Goal: Task Accomplishment & Management: Use online tool/utility

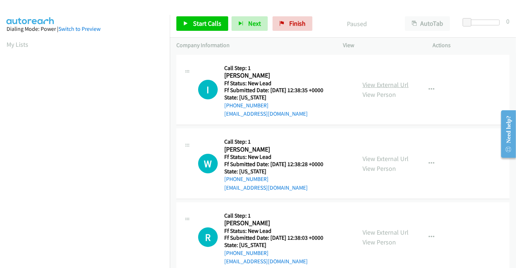
click at [380, 88] on link "View External Url" at bounding box center [385, 84] width 46 height 8
click at [389, 154] on link "View External Url" at bounding box center [385, 158] width 46 height 8
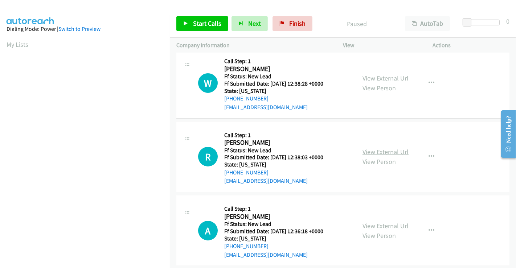
click at [382, 149] on link "View External Url" at bounding box center [385, 152] width 46 height 8
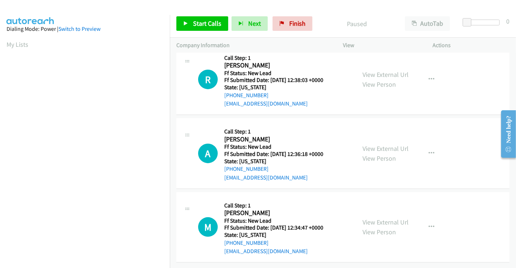
scroll to position [163, 0]
click at [383, 144] on link "View External Url" at bounding box center [385, 148] width 46 height 8
click at [380, 218] on link "View External Url" at bounding box center [385, 222] width 46 height 8
click at [201, 20] on span "Start Calls" at bounding box center [207, 23] width 28 height 8
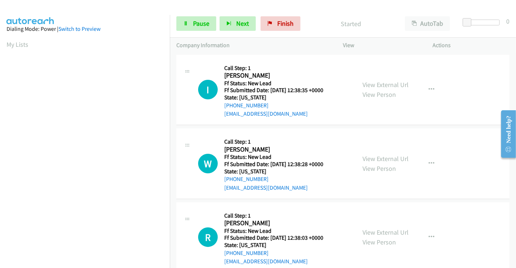
scroll to position [0, 0]
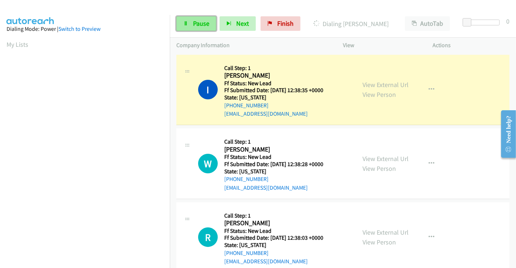
click at [200, 24] on span "Pause" at bounding box center [201, 23] width 16 height 8
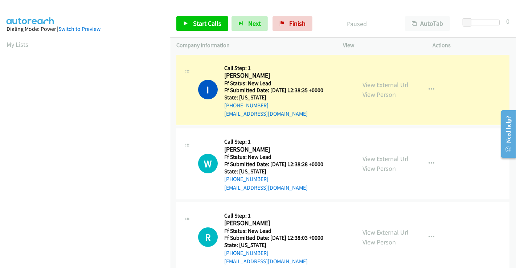
scroll to position [140, 0]
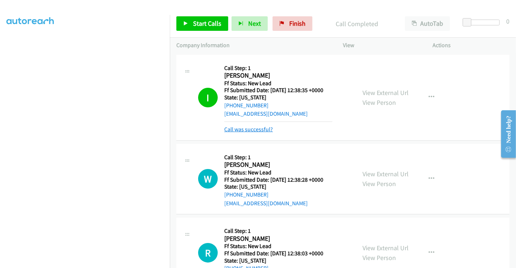
click at [256, 130] on link "Call was successful?" at bounding box center [248, 129] width 49 height 7
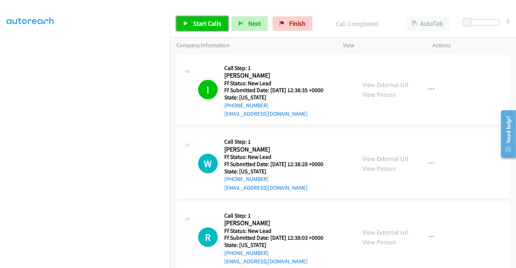
click at [207, 25] on span "Start Calls" at bounding box center [207, 23] width 28 height 8
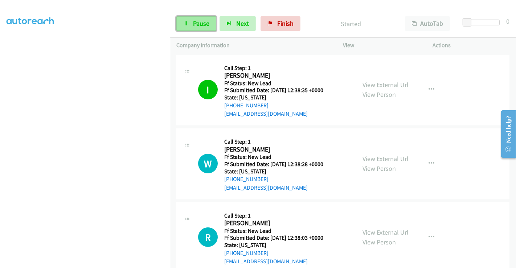
click at [199, 22] on span "Pause" at bounding box center [201, 23] width 16 height 8
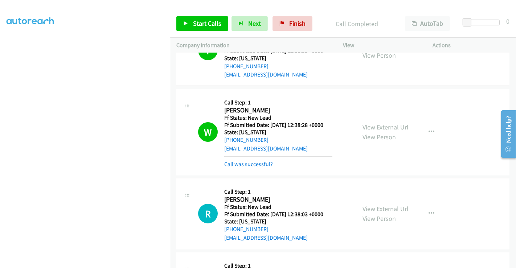
scroll to position [0, 0]
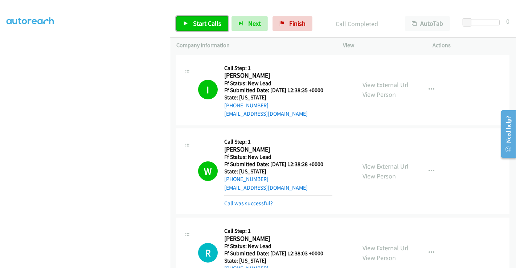
click at [205, 25] on span "Start Calls" at bounding box center [207, 23] width 28 height 8
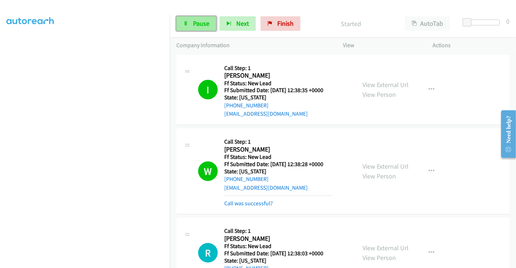
click at [196, 20] on span "Pause" at bounding box center [201, 23] width 16 height 8
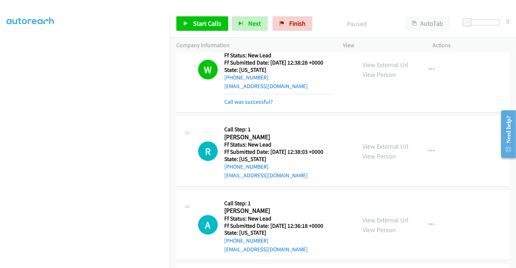
scroll to position [121, 0]
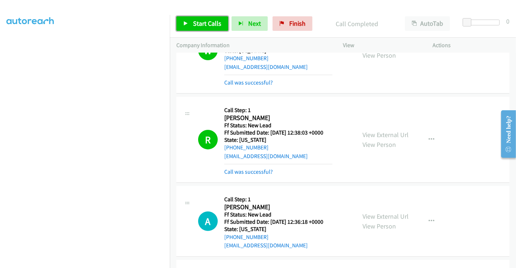
click at [211, 26] on span "Start Calls" at bounding box center [207, 23] width 28 height 8
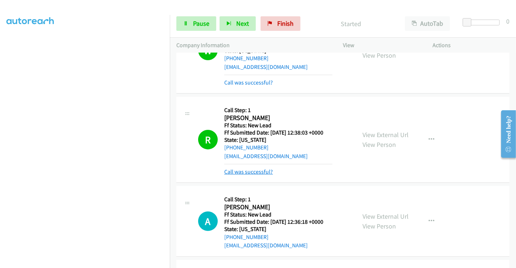
click at [255, 172] on link "Call was successful?" at bounding box center [248, 171] width 49 height 7
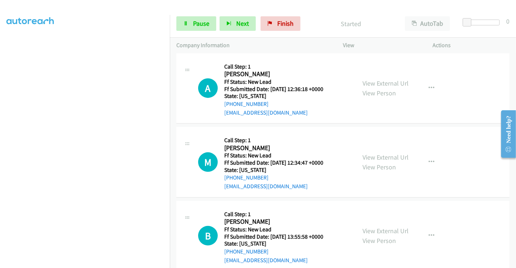
scroll to position [241, 0]
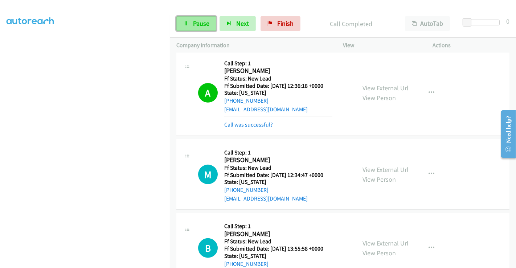
click at [198, 25] on span "Pause" at bounding box center [201, 23] width 16 height 8
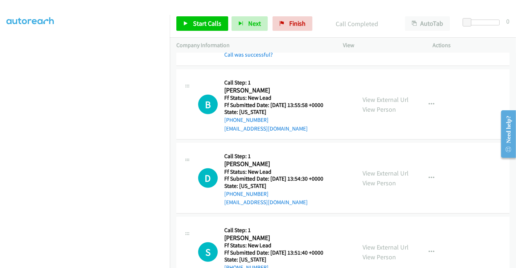
scroll to position [403, 0]
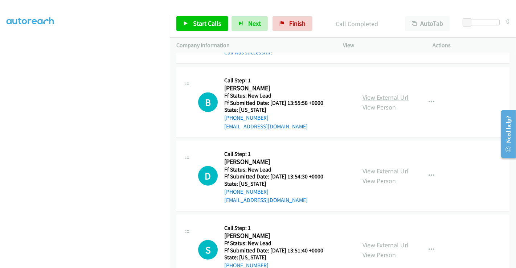
click at [369, 98] on link "View External Url" at bounding box center [385, 97] width 46 height 8
click at [378, 167] on link "View External Url" at bounding box center [385, 171] width 46 height 8
click at [378, 241] on link "View External Url" at bounding box center [385, 245] width 46 height 8
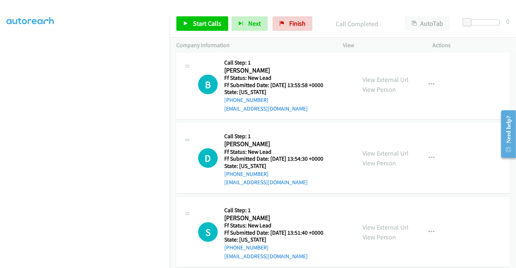
scroll to position [430, 0]
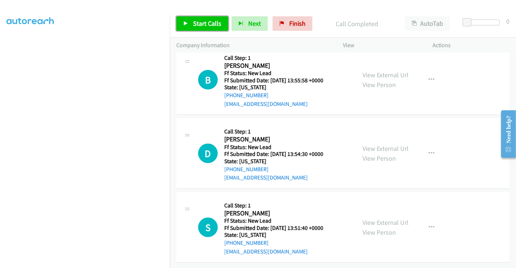
click at [209, 23] on span "Start Calls" at bounding box center [207, 23] width 28 height 8
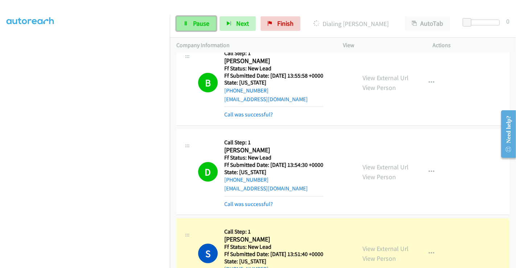
click at [197, 22] on span "Pause" at bounding box center [201, 23] width 16 height 8
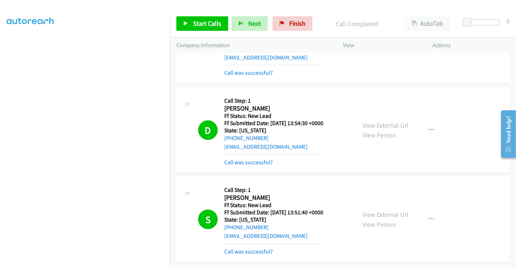
scroll to position [509, 0]
click at [242, 248] on link "Call was successful?" at bounding box center [248, 251] width 49 height 7
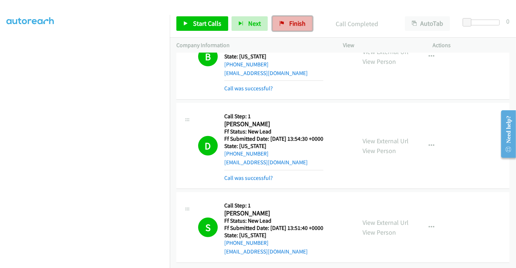
click at [293, 22] on span "Finish" at bounding box center [297, 23] width 16 height 8
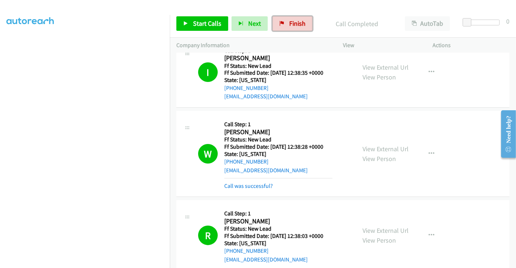
scroll to position [0, 0]
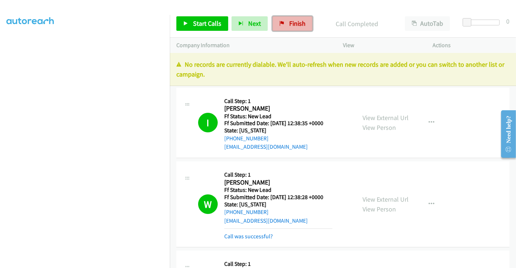
click at [291, 23] on span "Finish" at bounding box center [297, 23] width 16 height 8
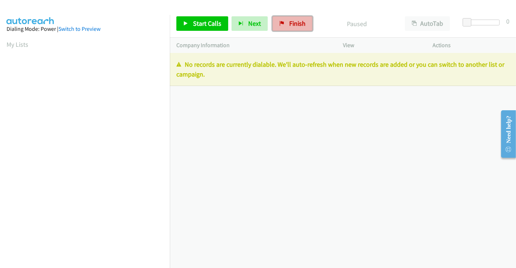
click at [290, 22] on span "Finish" at bounding box center [297, 23] width 16 height 8
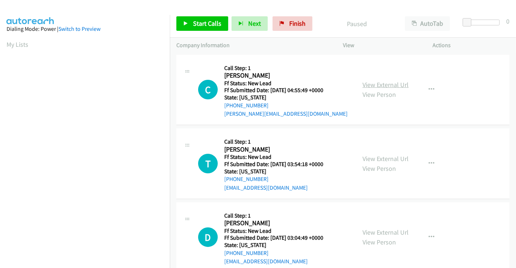
click at [390, 83] on link "View External Url" at bounding box center [385, 84] width 46 height 8
click at [383, 156] on link "View External Url" at bounding box center [385, 158] width 46 height 8
click at [378, 229] on link "View External Url" at bounding box center [385, 232] width 46 height 8
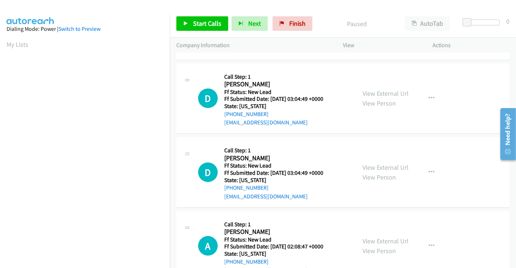
scroll to position [161, 0]
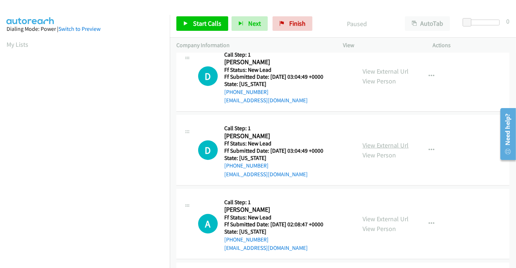
click at [381, 145] on link "View External Url" at bounding box center [385, 145] width 46 height 8
click at [380, 219] on link "View External Url" at bounding box center [385, 219] width 46 height 8
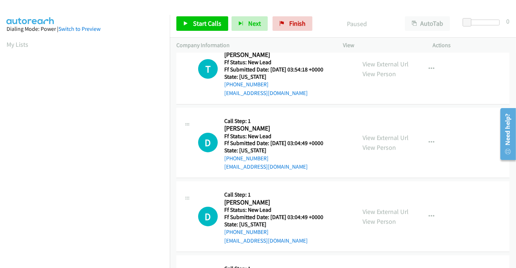
scroll to position [0, 0]
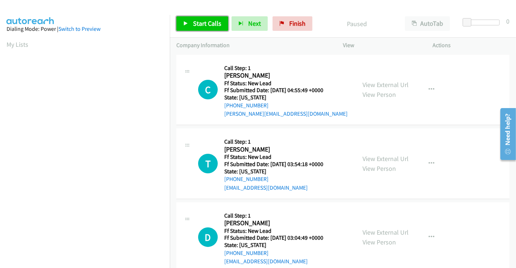
click at [213, 25] on span "Start Calls" at bounding box center [207, 23] width 28 height 8
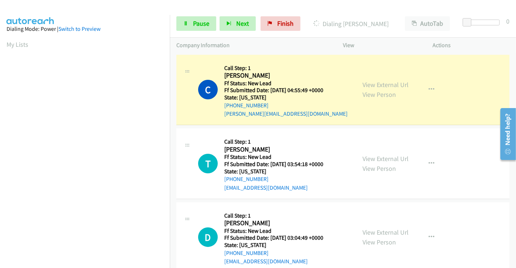
scroll to position [140, 0]
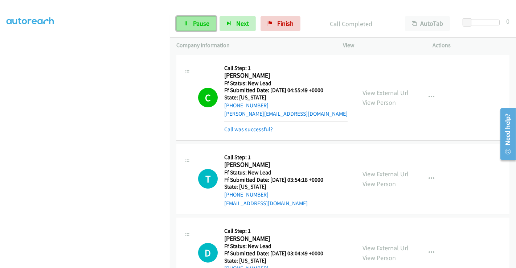
click at [190, 18] on link "Pause" at bounding box center [196, 23] width 40 height 15
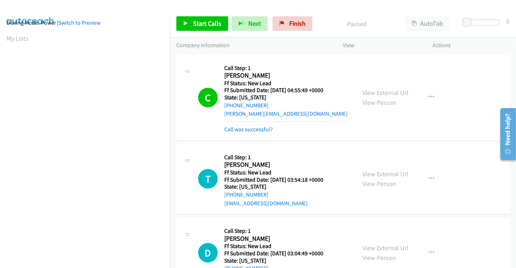
scroll to position [0, 0]
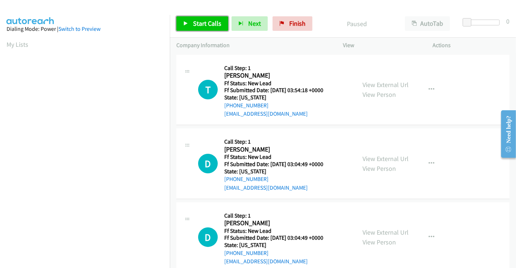
click at [198, 22] on span "Start Calls" at bounding box center [207, 23] width 28 height 8
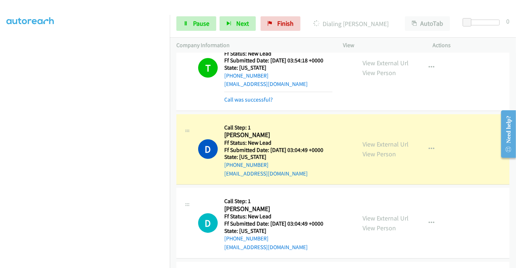
scroll to position [80, 0]
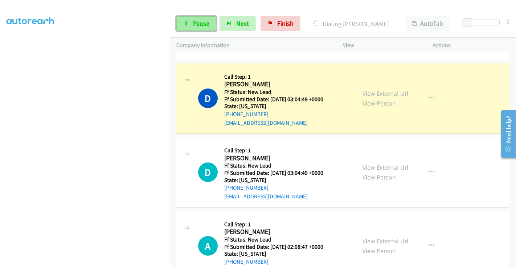
click at [189, 21] on link "Pause" at bounding box center [196, 23] width 40 height 15
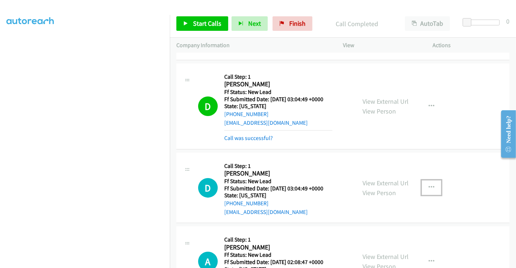
click at [428, 186] on icon "button" at bounding box center [431, 188] width 6 height 6
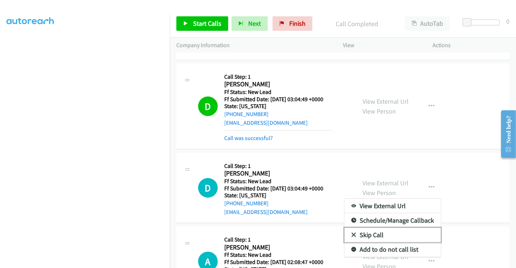
click at [367, 233] on link "Skip Call" at bounding box center [392, 235] width 96 height 15
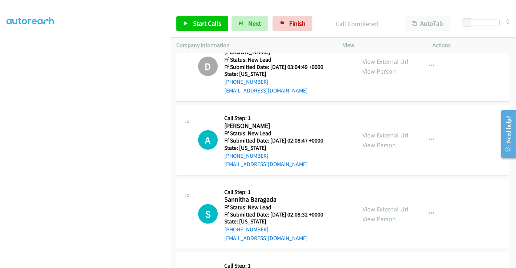
scroll to position [201, 0]
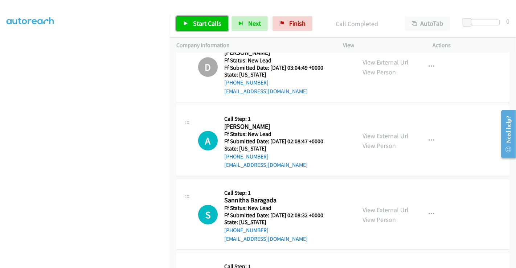
click at [204, 22] on span "Start Calls" at bounding box center [207, 23] width 28 height 8
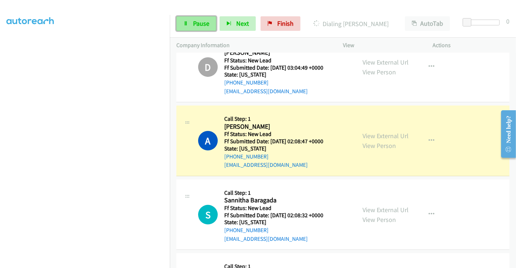
click at [195, 24] on span "Pause" at bounding box center [201, 23] width 16 height 8
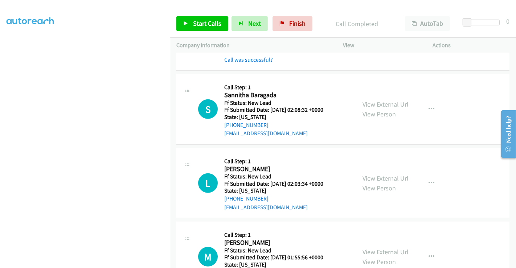
scroll to position [322, 0]
click at [381, 103] on link "View External Url" at bounding box center [385, 104] width 46 height 8
click at [378, 177] on link "View External Url" at bounding box center [385, 178] width 46 height 8
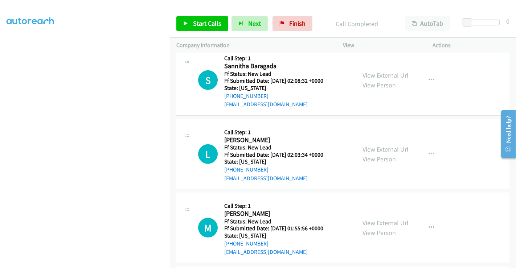
scroll to position [403, 0]
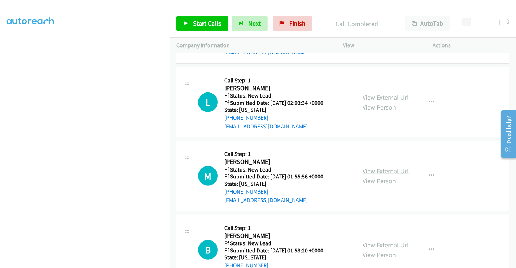
click at [369, 170] on link "View External Url" at bounding box center [385, 171] width 46 height 8
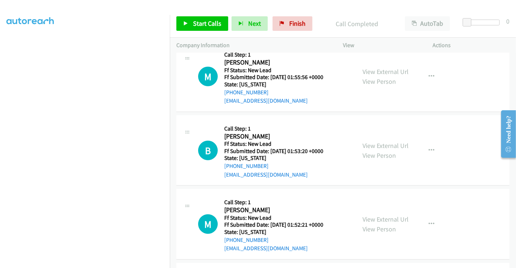
scroll to position [524, 0]
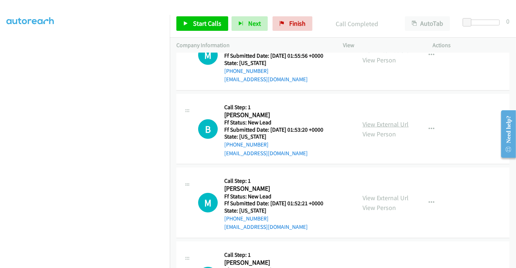
click at [375, 123] on link "View External Url" at bounding box center [385, 124] width 46 height 8
click at [379, 198] on link "View External Url" at bounding box center [385, 198] width 46 height 8
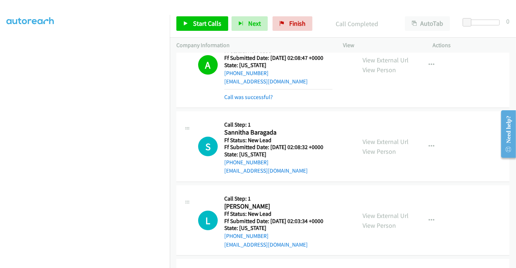
scroll to position [282, 0]
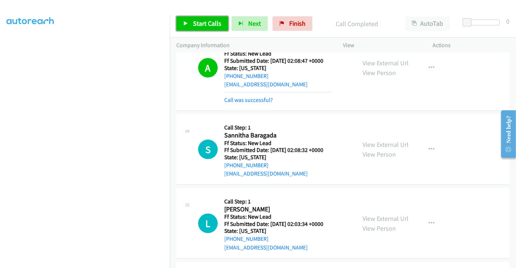
click at [201, 24] on span "Start Calls" at bounding box center [207, 23] width 28 height 8
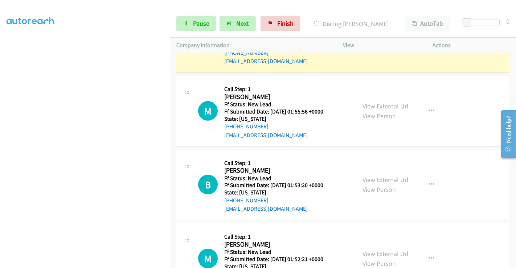
scroll to position [499, 0]
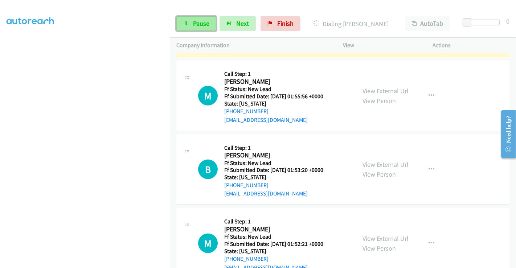
click at [193, 24] on span "Pause" at bounding box center [201, 23] width 16 height 8
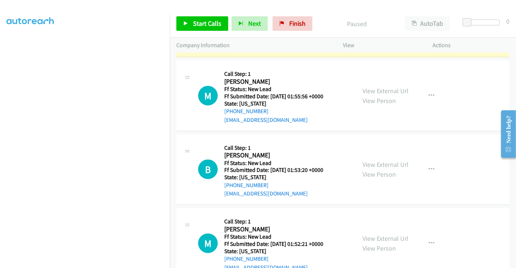
scroll to position [378, 0]
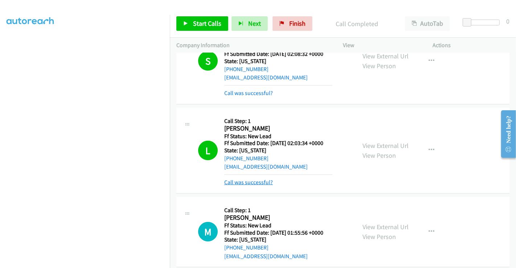
click at [263, 181] on link "Call was successful?" at bounding box center [248, 182] width 49 height 7
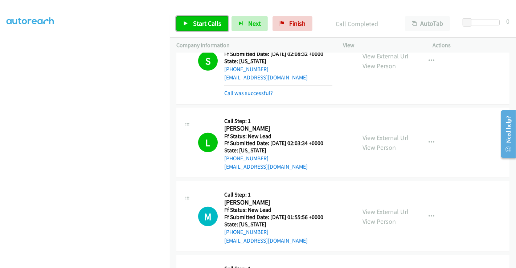
click at [205, 22] on span "Start Calls" at bounding box center [207, 23] width 28 height 8
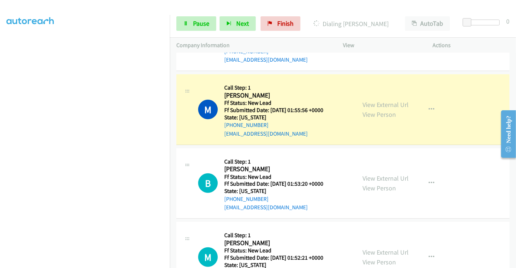
scroll to position [525, 0]
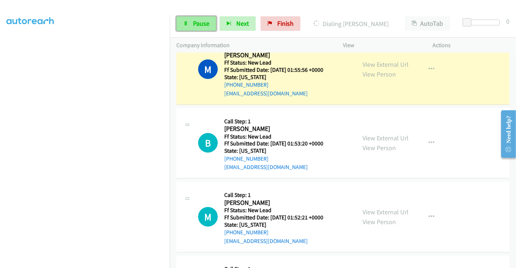
click at [198, 21] on span "Pause" at bounding box center [201, 23] width 16 height 8
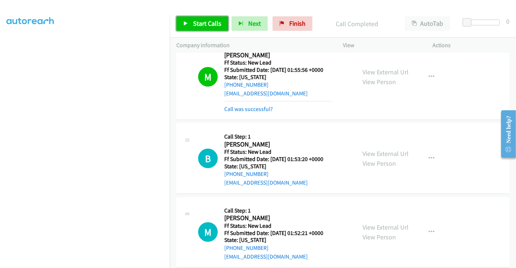
click at [206, 21] on span "Start Calls" at bounding box center [207, 23] width 28 height 8
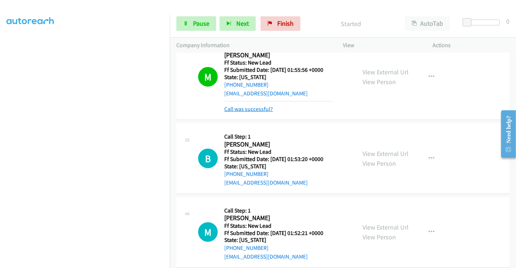
click at [251, 106] on link "Call was successful?" at bounding box center [248, 109] width 49 height 7
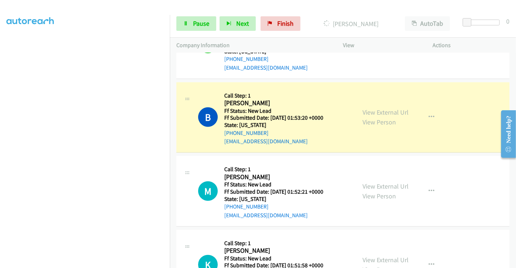
scroll to position [550, 0]
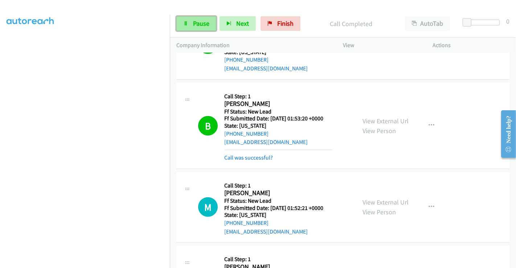
click at [189, 21] on link "Pause" at bounding box center [196, 23] width 40 height 15
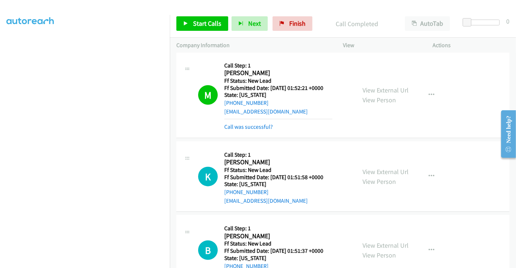
scroll to position [671, 0]
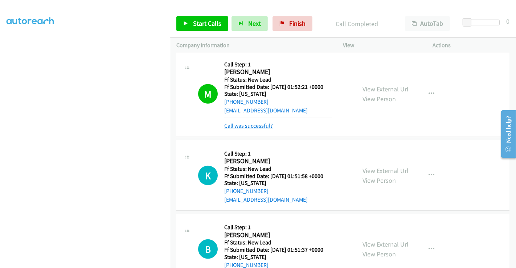
click at [255, 127] on link "Call was successful?" at bounding box center [248, 125] width 49 height 7
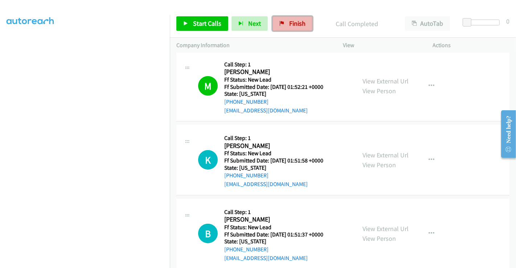
click at [284, 26] on link "Finish" at bounding box center [292, 23] width 40 height 15
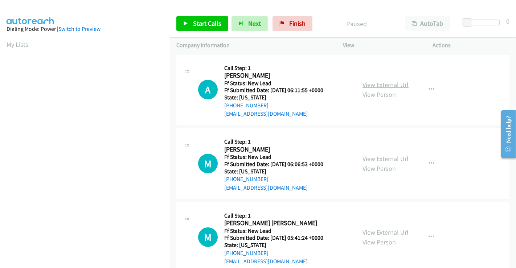
click at [387, 84] on link "View External Url" at bounding box center [385, 84] width 46 height 8
click at [382, 157] on link "View External Url" at bounding box center [385, 158] width 46 height 8
click at [379, 232] on link "View External Url" at bounding box center [385, 232] width 46 height 8
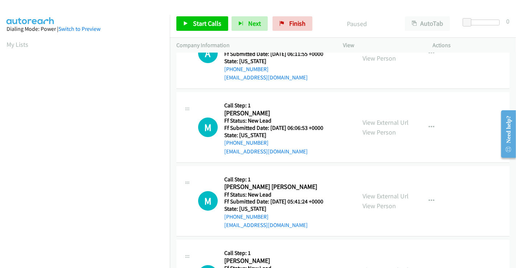
scroll to position [89, 0]
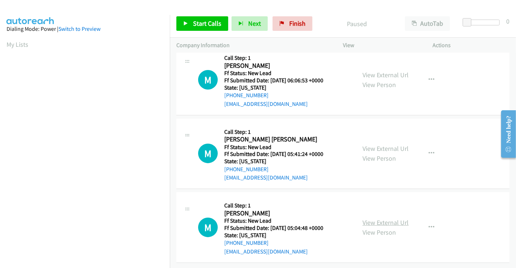
click at [380, 219] on link "View External Url" at bounding box center [385, 222] width 46 height 8
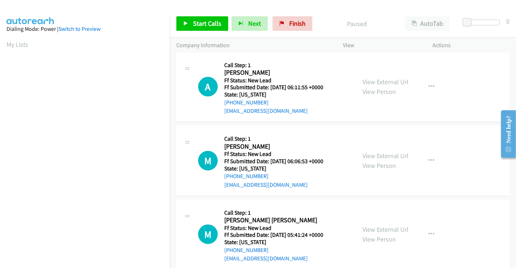
scroll to position [0, 0]
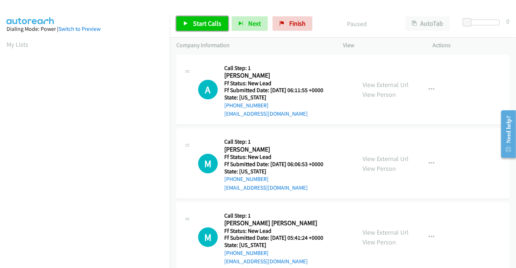
click at [201, 24] on span "Start Calls" at bounding box center [207, 23] width 28 height 8
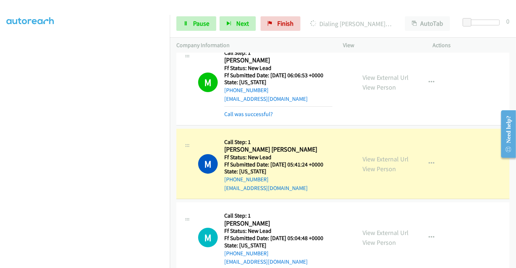
scroll to position [120, 0]
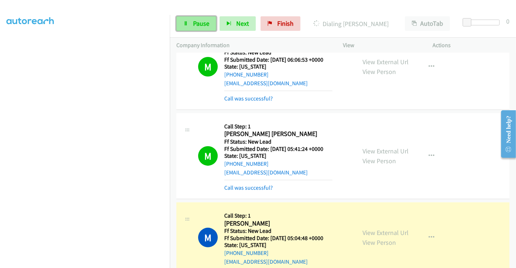
click at [195, 21] on span "Pause" at bounding box center [201, 23] width 16 height 8
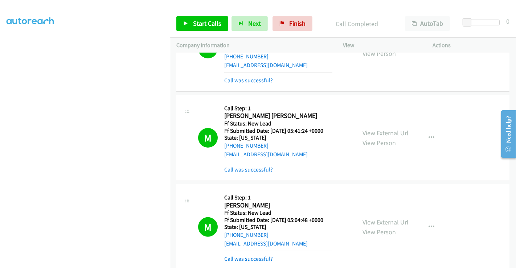
scroll to position [174, 0]
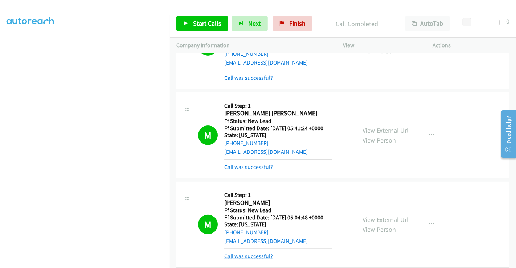
click at [250, 256] on link "Call was successful?" at bounding box center [248, 256] width 49 height 7
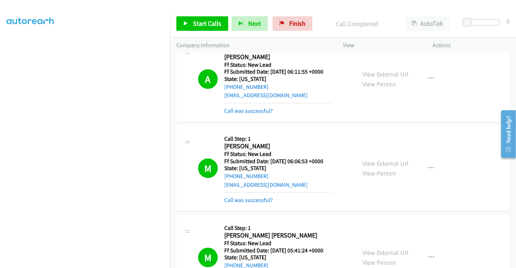
scroll to position [0, 0]
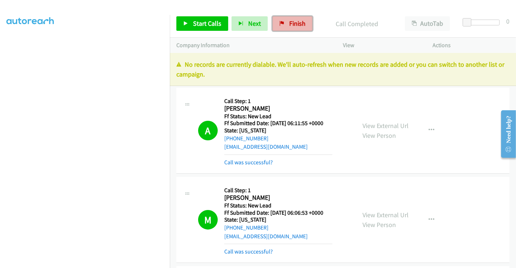
click at [291, 23] on span "Finish" at bounding box center [297, 23] width 16 height 8
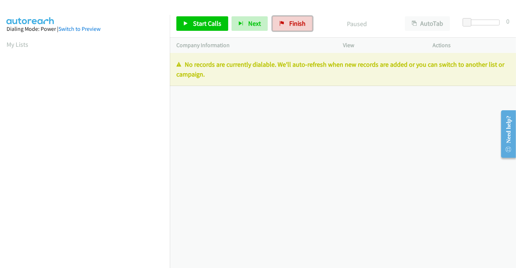
drag, startPoint x: 290, startPoint y: 22, endPoint x: 285, endPoint y: 43, distance: 21.6
click at [290, 22] on span "Finish" at bounding box center [297, 23] width 16 height 8
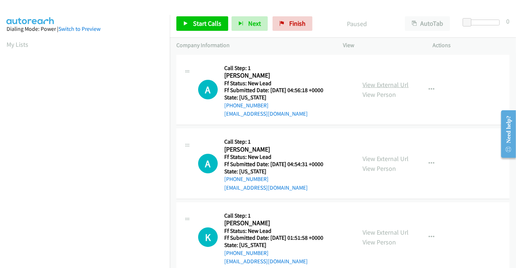
click at [376, 82] on link "View External Url" at bounding box center [385, 84] width 46 height 8
click at [378, 157] on link "View External Url" at bounding box center [385, 158] width 46 height 8
click at [385, 233] on link "View External Url" at bounding box center [385, 232] width 46 height 8
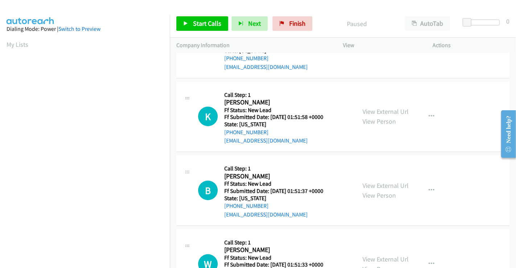
scroll to position [161, 0]
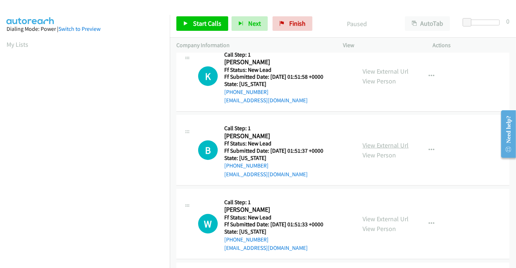
click at [379, 145] on link "View External Url" at bounding box center [385, 145] width 46 height 8
click at [383, 221] on link "View External Url" at bounding box center [385, 219] width 46 height 8
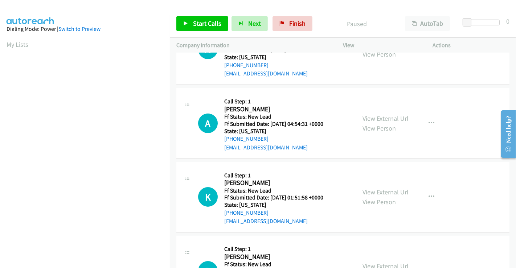
scroll to position [0, 0]
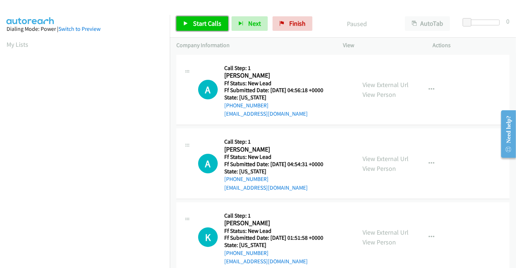
click at [205, 24] on span "Start Calls" at bounding box center [207, 23] width 28 height 8
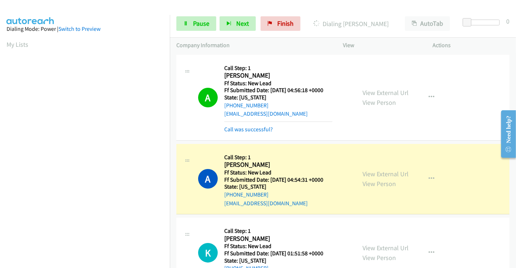
scroll to position [140, 0]
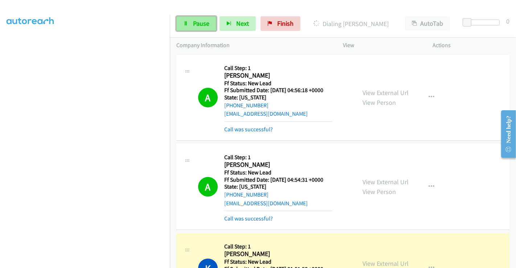
click at [198, 17] on link "Pause" at bounding box center [196, 23] width 40 height 15
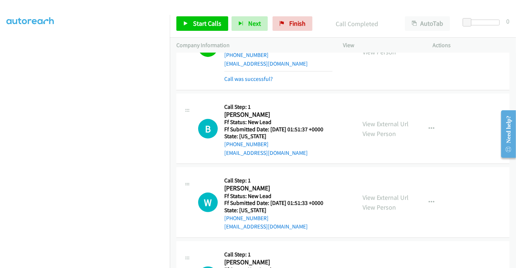
scroll to position [241, 0]
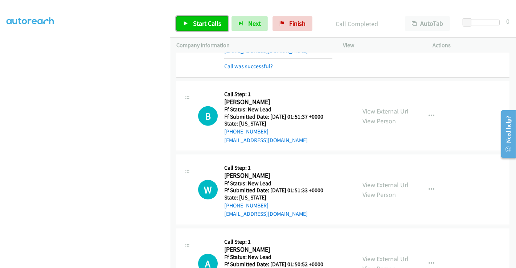
click at [205, 23] on span "Start Calls" at bounding box center [207, 23] width 28 height 8
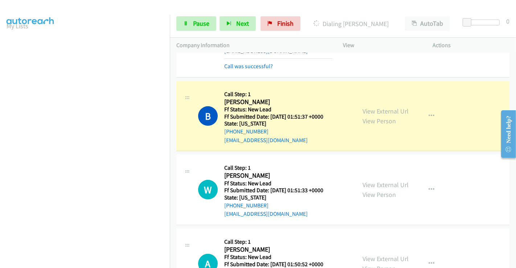
scroll to position [140, 0]
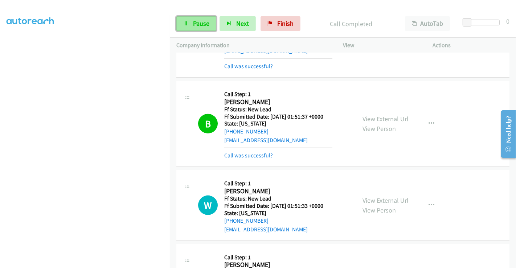
click at [197, 22] on span "Pause" at bounding box center [201, 23] width 16 height 8
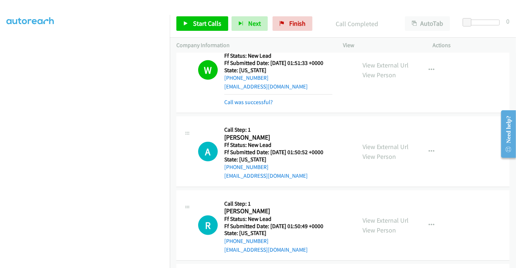
scroll to position [403, 0]
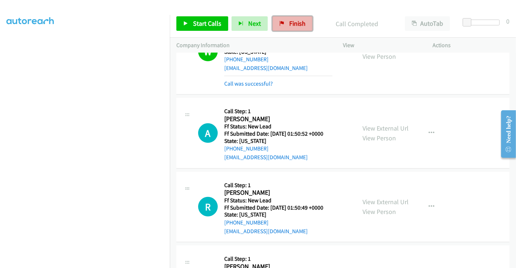
click at [289, 26] on span "Finish" at bounding box center [297, 23] width 16 height 8
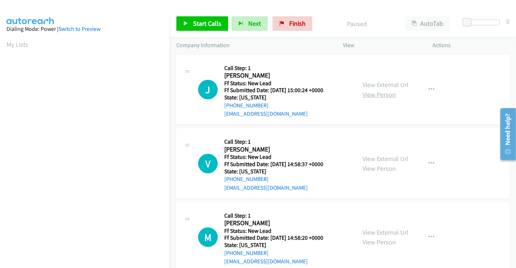
drag, startPoint x: 380, startPoint y: 86, endPoint x: 383, endPoint y: 93, distance: 7.8
click at [380, 86] on link "View External Url" at bounding box center [385, 84] width 46 height 8
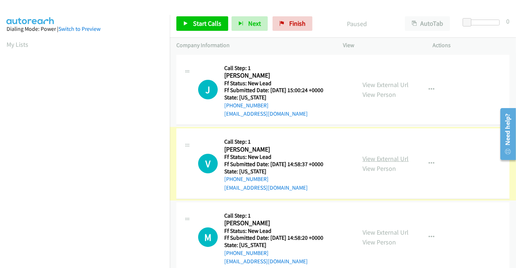
click at [370, 159] on link "View External Url" at bounding box center [385, 158] width 46 height 8
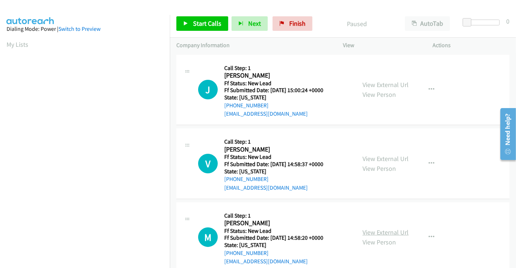
click at [372, 228] on link "View External Url" at bounding box center [385, 232] width 46 height 8
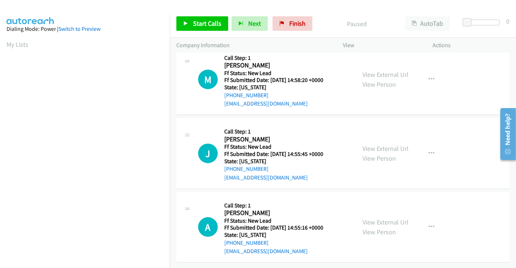
scroll to position [163, 0]
click at [377, 144] on link "View External Url" at bounding box center [385, 148] width 46 height 8
click at [382, 218] on link "View External Url" at bounding box center [385, 222] width 46 height 8
click at [209, 25] on span "Start Calls" at bounding box center [207, 23] width 28 height 8
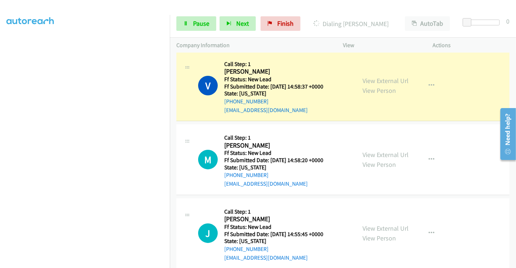
scroll to position [80, 0]
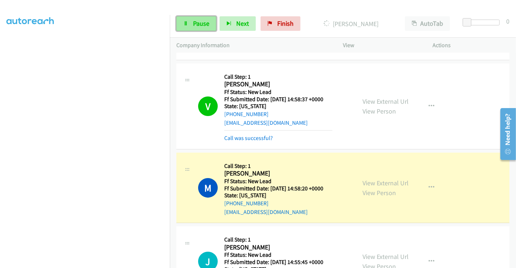
click at [201, 22] on span "Pause" at bounding box center [201, 23] width 16 height 8
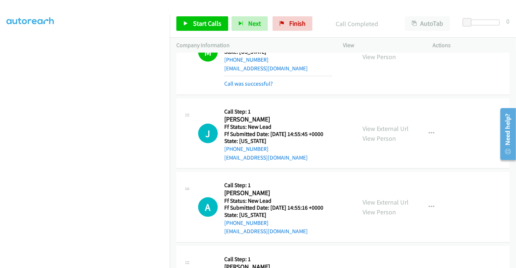
scroll to position [241, 0]
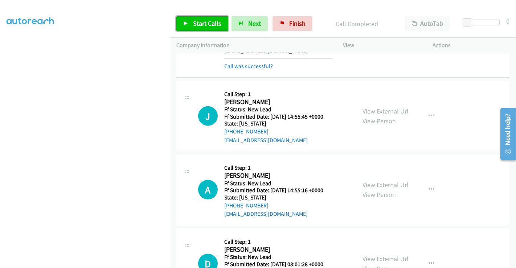
click at [207, 20] on span "Start Calls" at bounding box center [207, 23] width 28 height 8
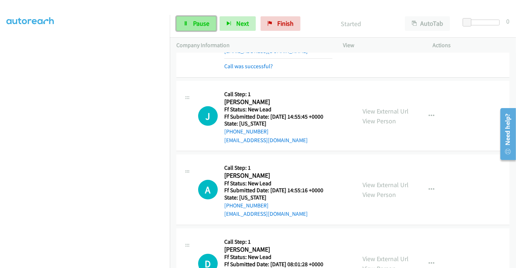
click at [198, 26] on span "Pause" at bounding box center [201, 23] width 16 height 8
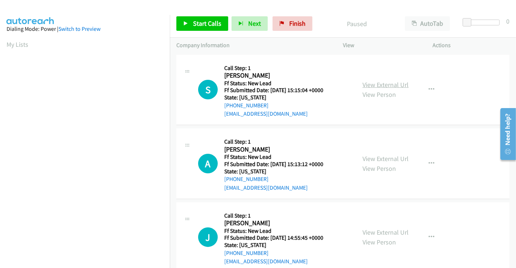
click at [370, 85] on link "View External Url" at bounding box center [385, 84] width 46 height 8
click at [379, 158] on link "View External Url" at bounding box center [385, 158] width 46 height 8
click at [212, 21] on span "Start Calls" at bounding box center [207, 23] width 28 height 8
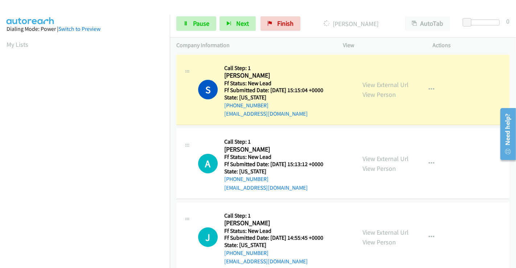
scroll to position [140, 0]
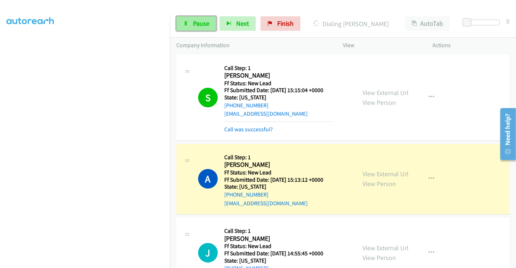
click at [199, 22] on span "Pause" at bounding box center [201, 23] width 16 height 8
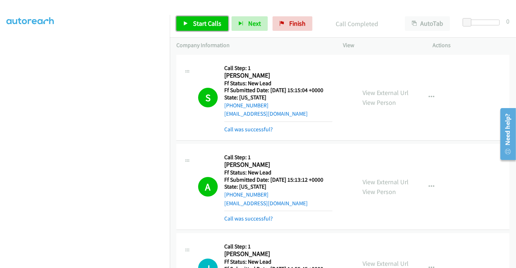
click at [204, 27] on span "Start Calls" at bounding box center [207, 23] width 28 height 8
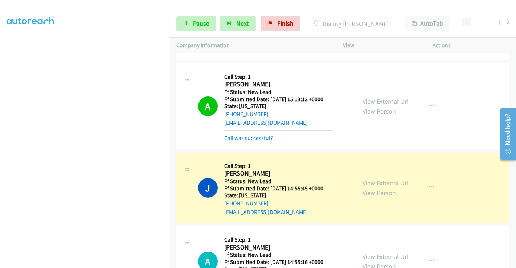
scroll to position [161, 0]
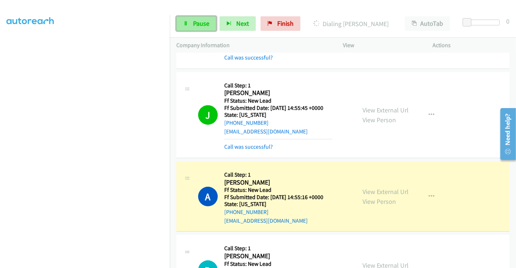
click at [195, 20] on span "Pause" at bounding box center [201, 23] width 16 height 8
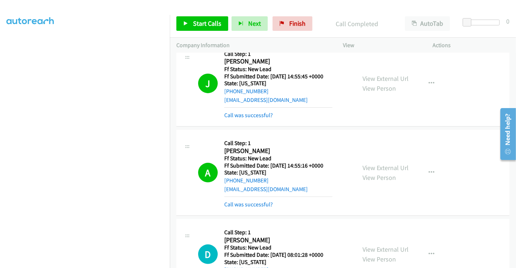
scroll to position [224, 0]
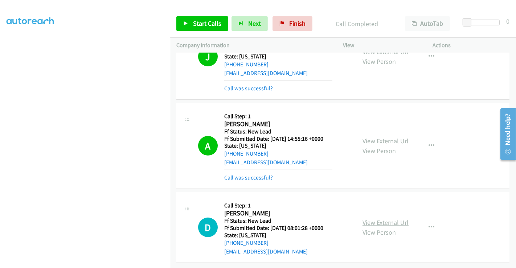
click at [370, 218] on link "View External Url" at bounding box center [385, 222] width 46 height 8
click at [199, 24] on span "Start Calls" at bounding box center [207, 23] width 28 height 8
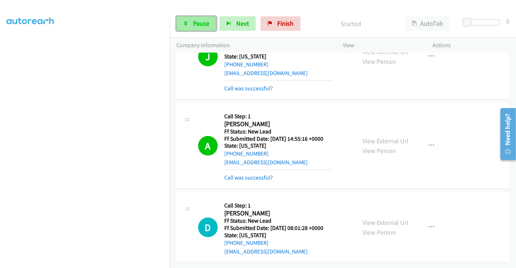
click at [194, 21] on span "Pause" at bounding box center [201, 23] width 16 height 8
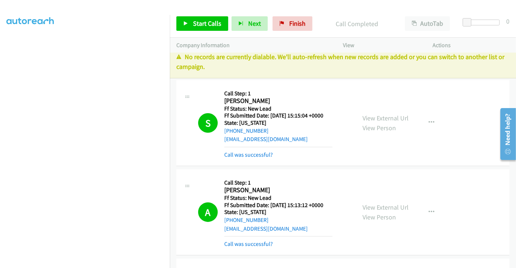
scroll to position [0, 0]
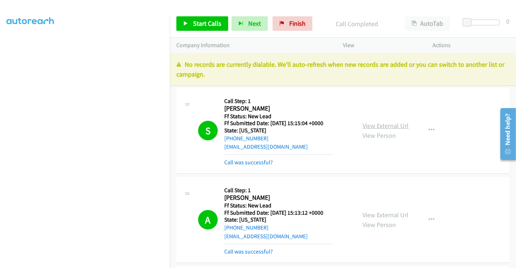
click at [385, 125] on link "View External Url" at bounding box center [385, 125] width 46 height 8
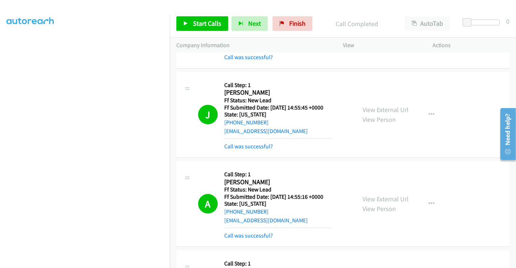
scroll to position [272, 0]
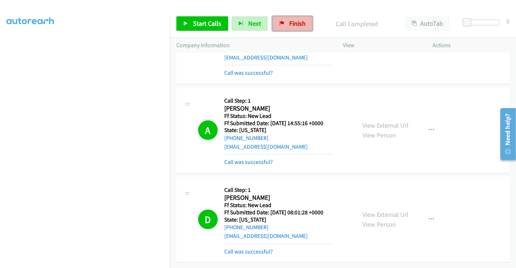
click at [290, 22] on span "Finish" at bounding box center [297, 23] width 16 height 8
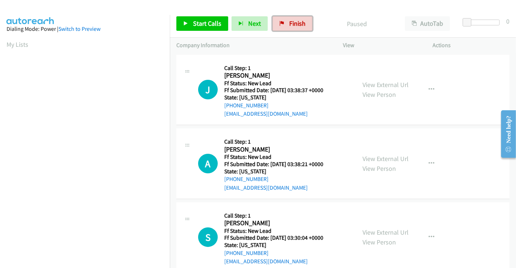
drag, startPoint x: 288, startPoint y: 20, endPoint x: 288, endPoint y: 40, distance: 19.9
click at [289, 20] on span "Finish" at bounding box center [297, 23] width 16 height 8
